Goal: Task Accomplishment & Management: Use online tool/utility

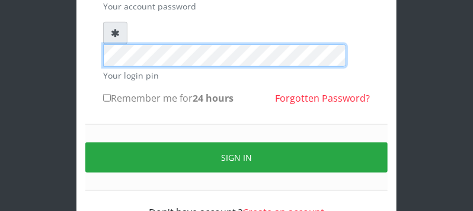
scroll to position [187, 0]
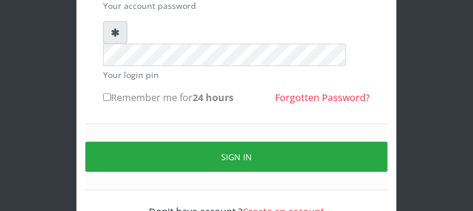
click at [104, 94] on input "Remember me for 24 hours" at bounding box center [107, 98] width 8 height 8
checkbox input "true"
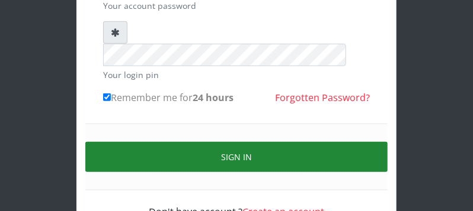
click at [129, 142] on button "Sign in" at bounding box center [236, 157] width 302 height 30
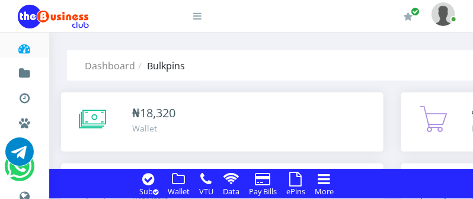
click at [295, 179] on icon at bounding box center [296, 179] width 12 height 14
click at [300, 178] on icon at bounding box center [296, 179] width 12 height 14
click at [299, 179] on icon at bounding box center [296, 179] width 12 height 14
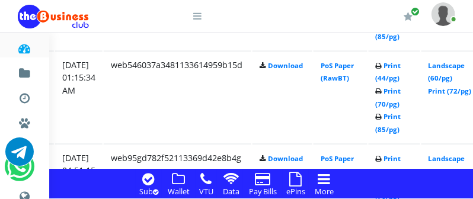
scroll to position [1564, 227]
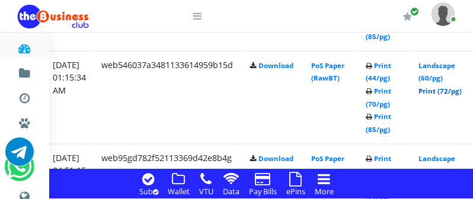
click at [454, 93] on link "Print (72/pg)" at bounding box center [440, 90] width 43 height 9
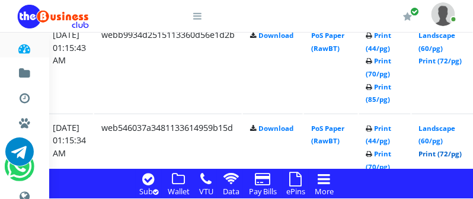
scroll to position [1470, 227]
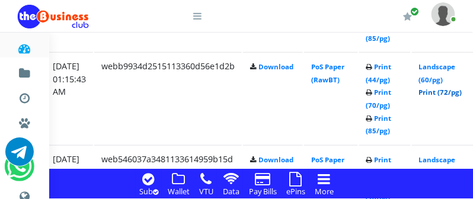
click at [458, 91] on link "Print (72/pg)" at bounding box center [440, 92] width 43 height 9
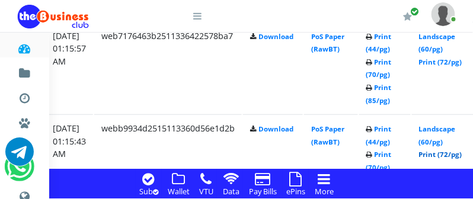
scroll to position [1376, 227]
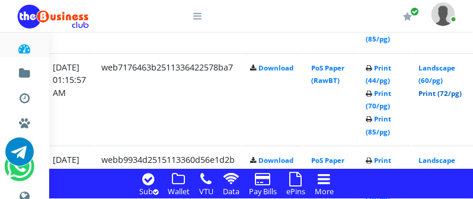
click at [447, 94] on link "Print (72/pg)" at bounding box center [440, 93] width 43 height 9
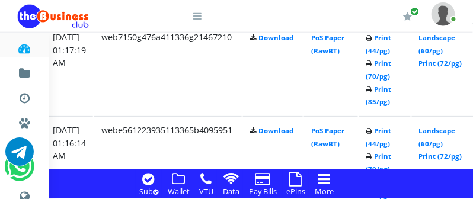
scroll to position [1220, 227]
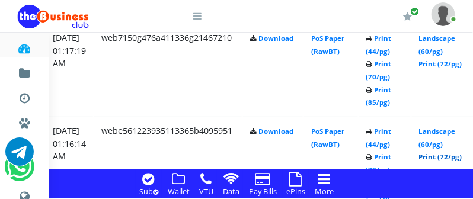
click at [453, 156] on link "Print (72/pg)" at bounding box center [440, 156] width 43 height 9
click at [445, 65] on link "Print (72/pg)" at bounding box center [440, 63] width 43 height 9
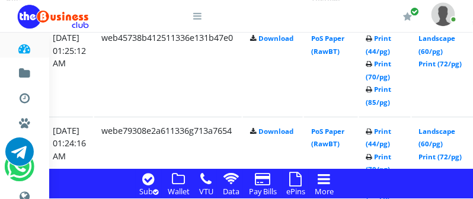
scroll to position [1032, 227]
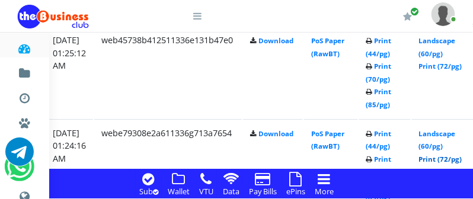
click at [450, 160] on link "Print (72/pg)" at bounding box center [440, 159] width 43 height 9
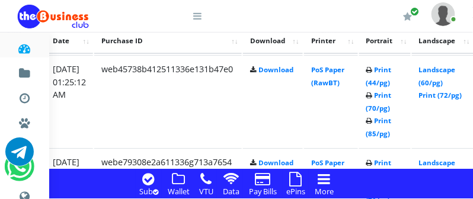
scroll to position [1001, 227]
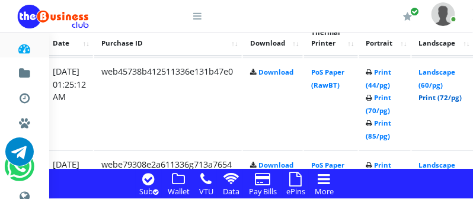
click at [457, 95] on link "Print (72/pg)" at bounding box center [440, 97] width 43 height 9
